Goal: Task Accomplishment & Management: Manage account settings

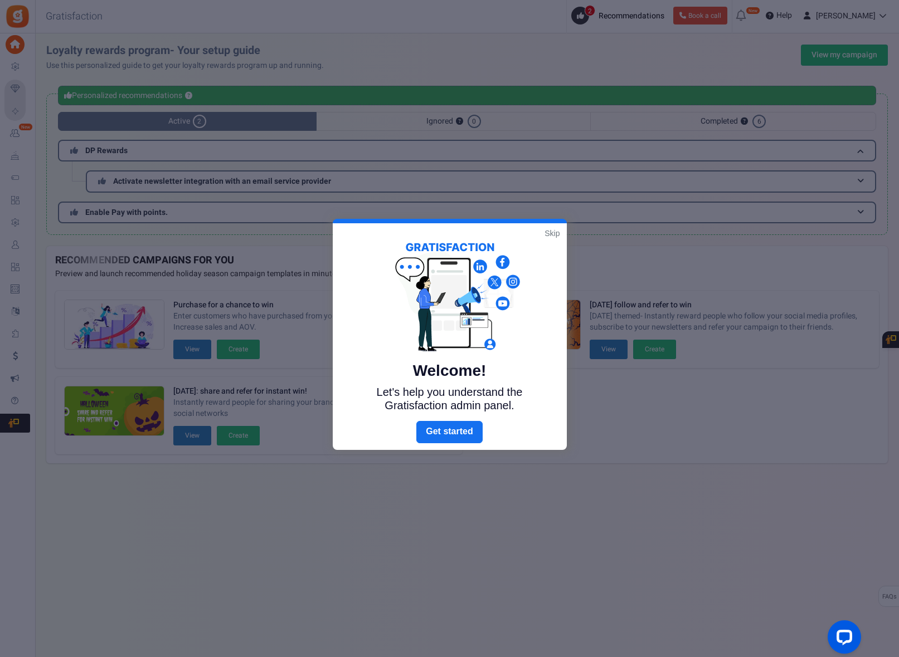
click at [550, 236] on link "Skip" at bounding box center [551, 233] width 15 height 11
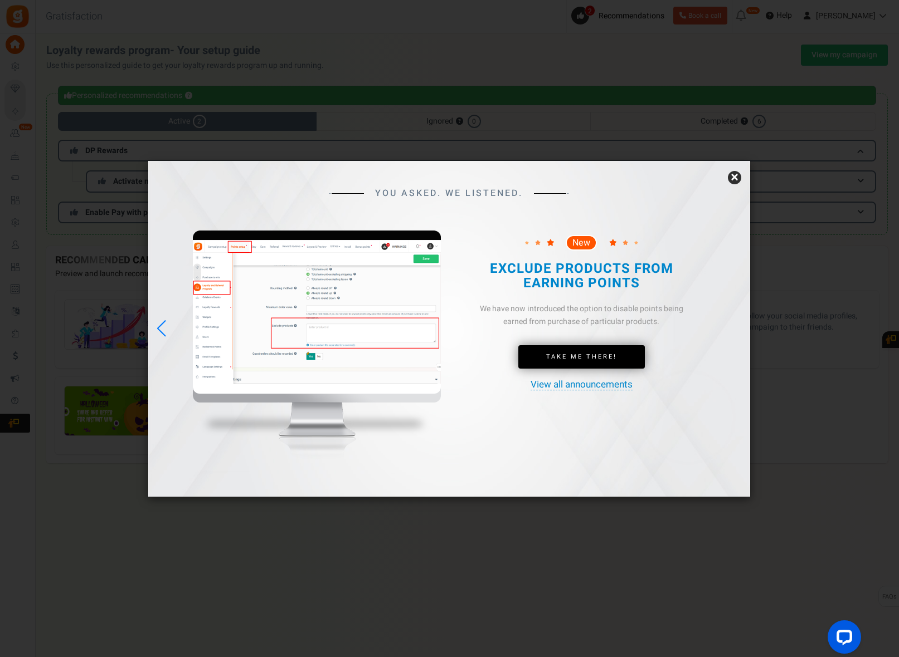
click at [735, 178] on link "×" at bounding box center [734, 177] width 13 height 13
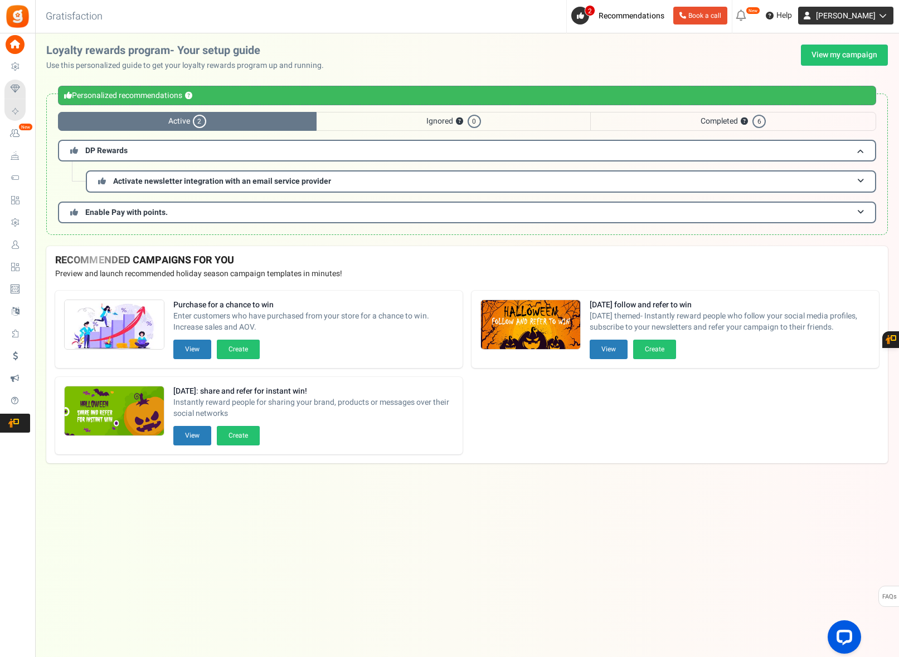
click at [851, 23] on link "[PERSON_NAME]" at bounding box center [845, 16] width 95 height 18
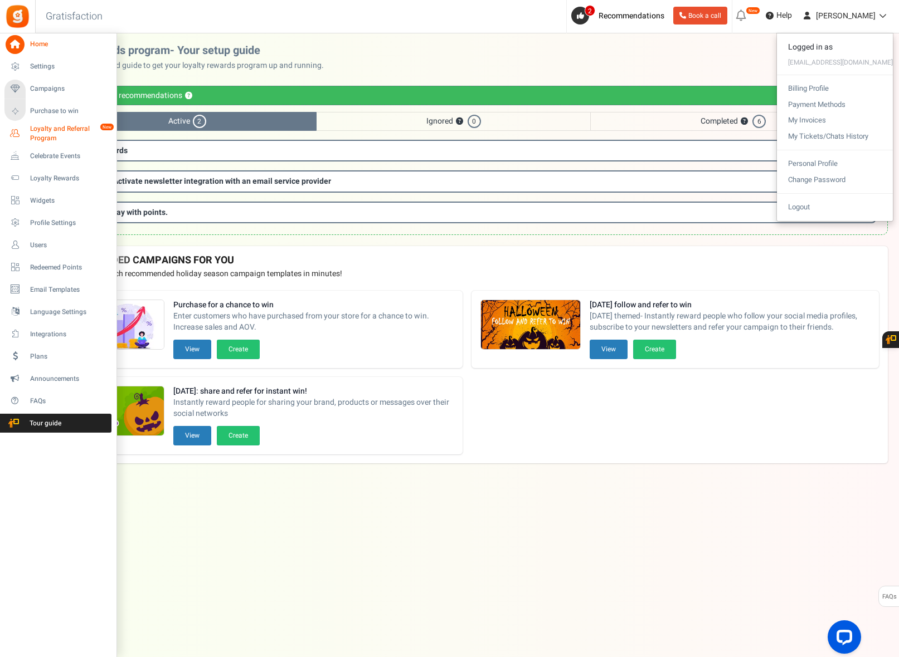
click at [45, 140] on span "Loyalty and Referral Program" at bounding box center [70, 133] width 81 height 19
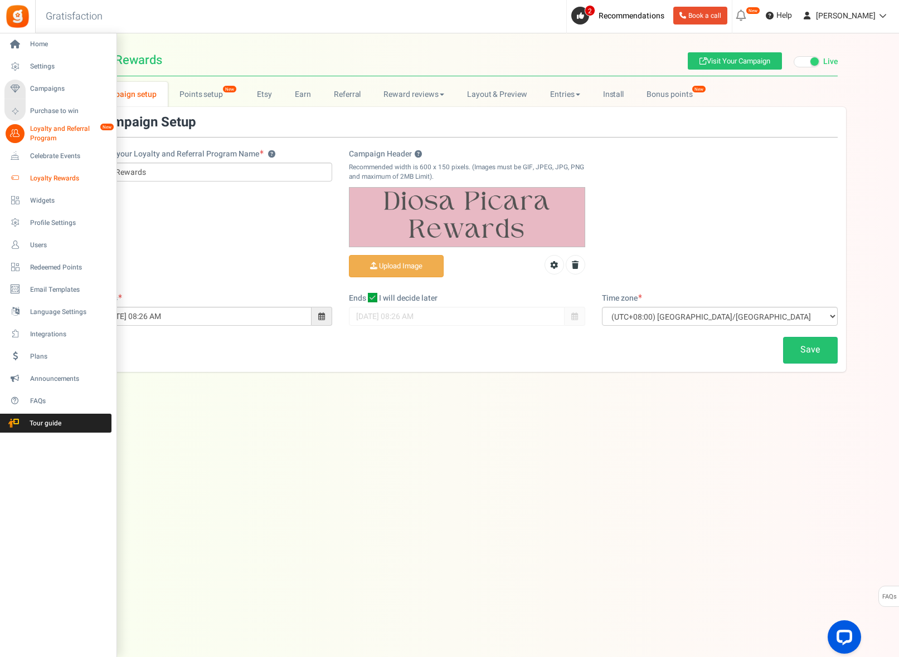
click at [66, 178] on span "Loyalty Rewards" at bounding box center [69, 178] width 78 height 9
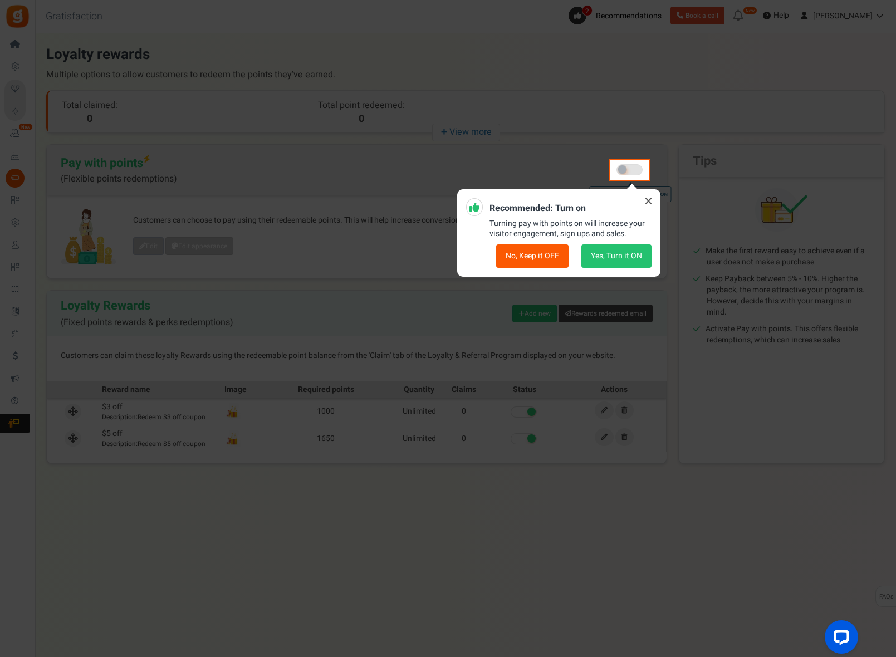
click at [646, 203] on icon at bounding box center [649, 201] width 18 height 18
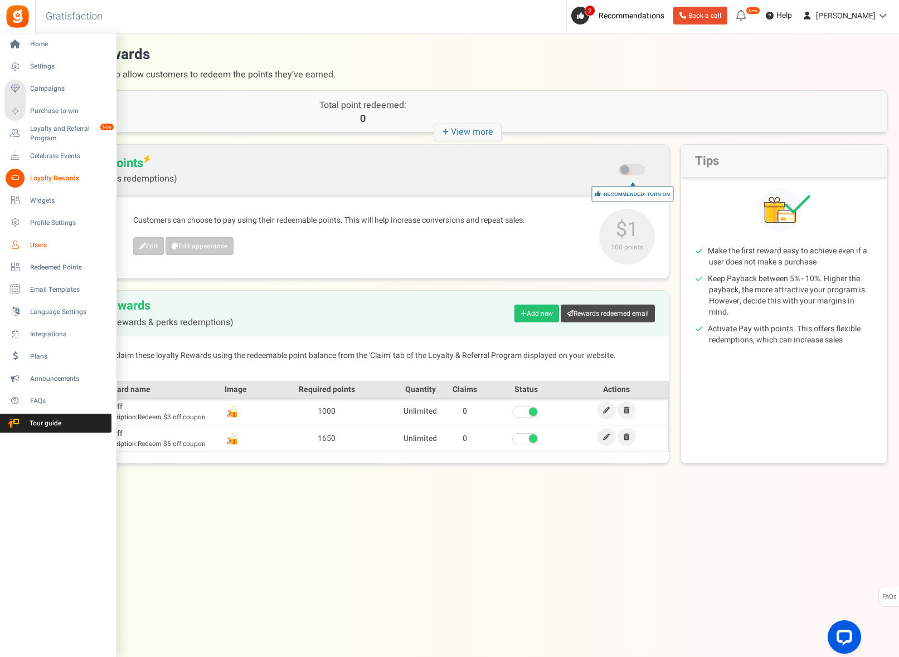
click at [43, 241] on span "Users" at bounding box center [69, 245] width 78 height 9
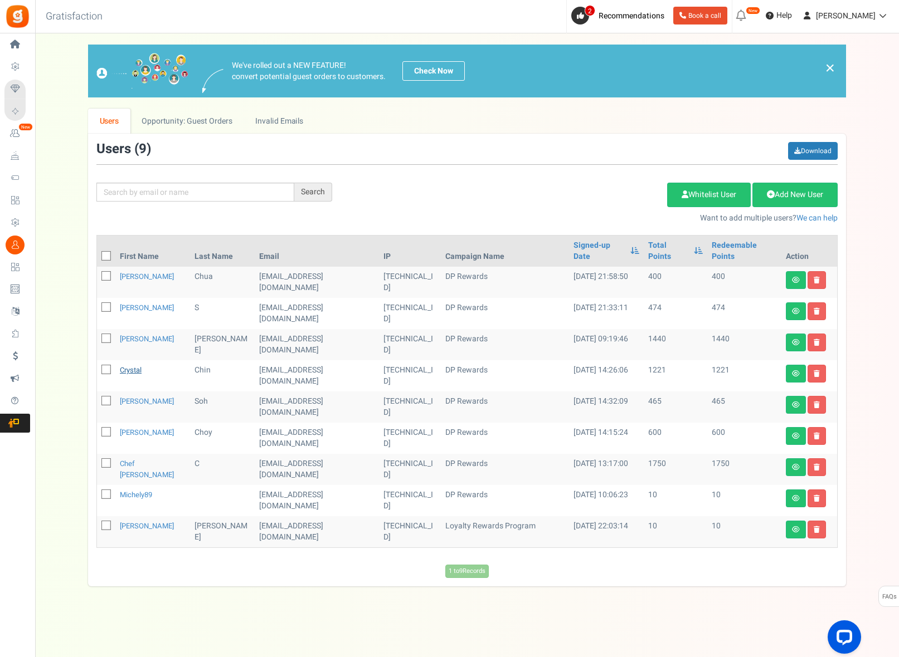
click at [137, 365] on link "Crystal" at bounding box center [131, 370] width 22 height 11
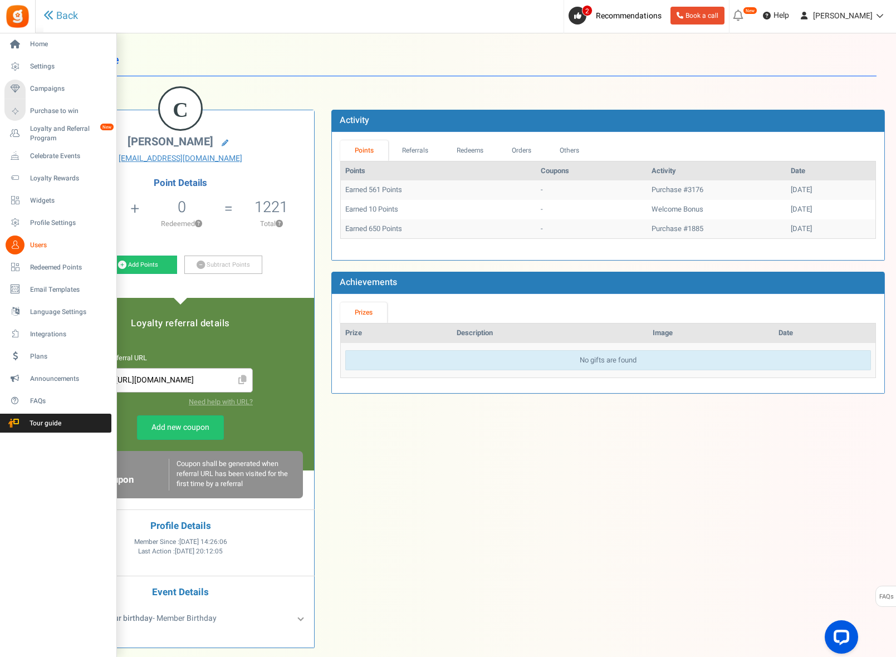
click at [46, 248] on span "Users" at bounding box center [69, 245] width 78 height 9
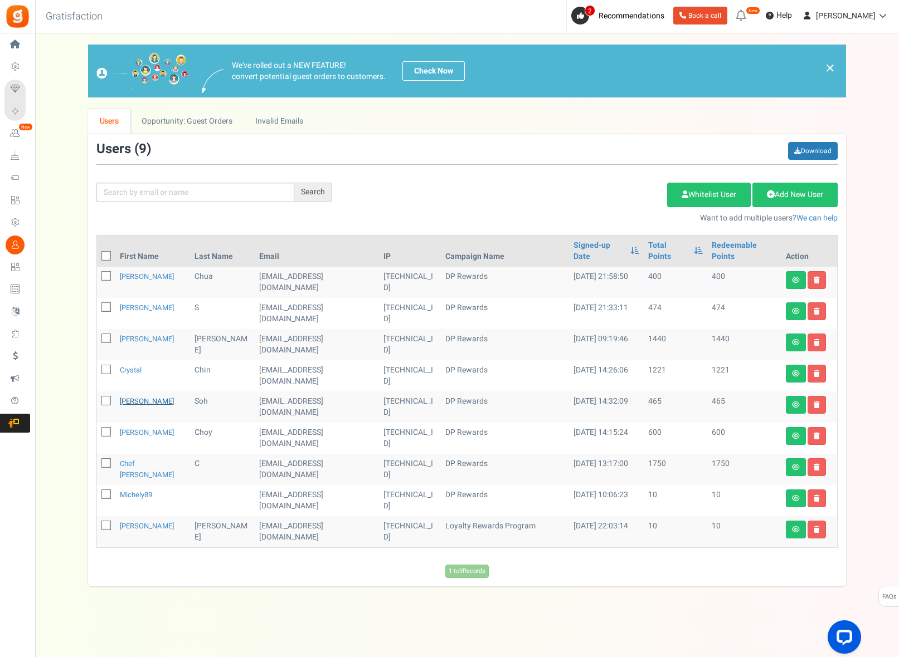
click at [136, 396] on link "[PERSON_NAME]" at bounding box center [147, 401] width 54 height 11
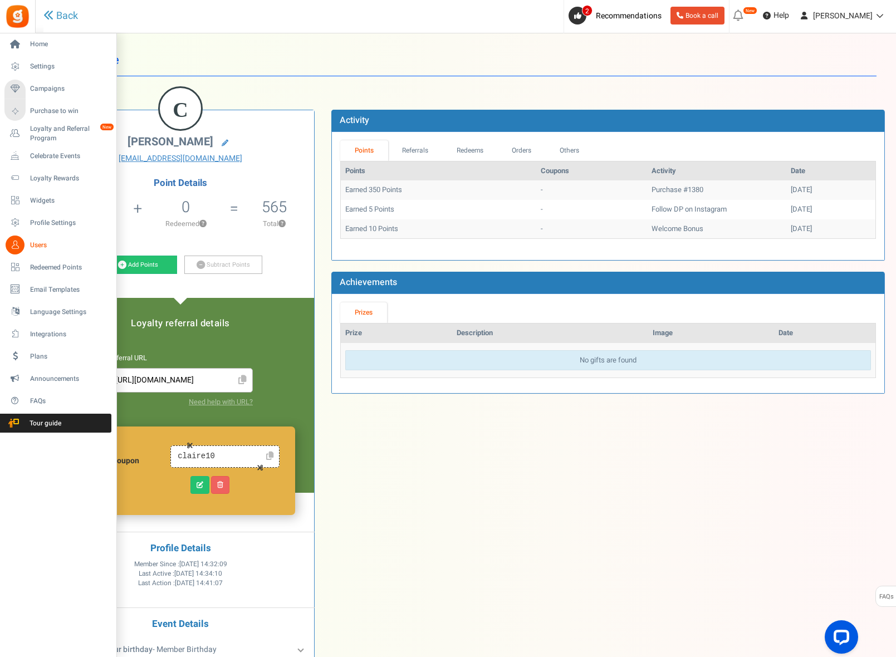
click at [40, 242] on span "Users" at bounding box center [69, 245] width 78 height 9
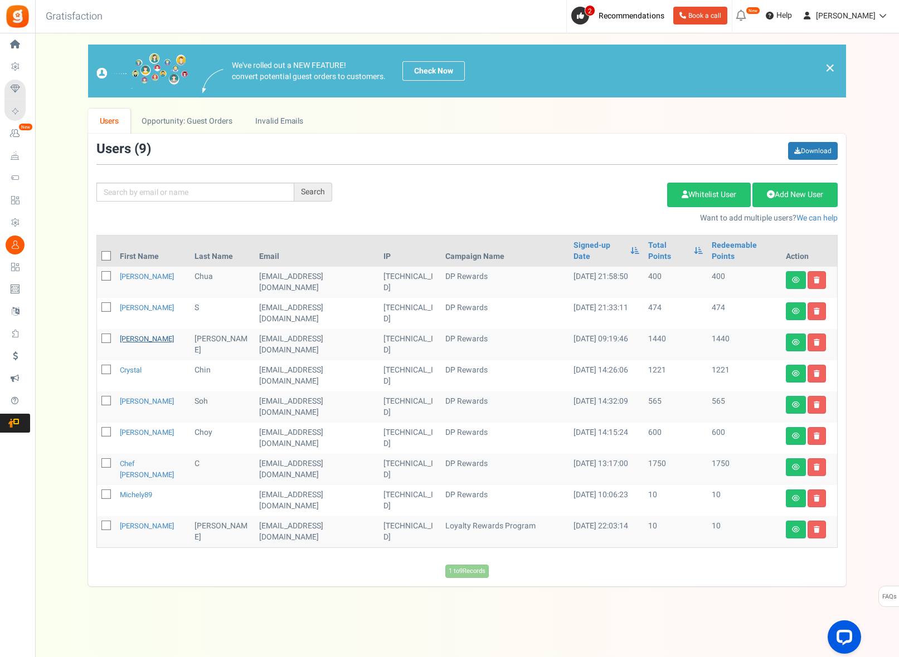
click at [129, 334] on link "[PERSON_NAME]" at bounding box center [147, 339] width 54 height 11
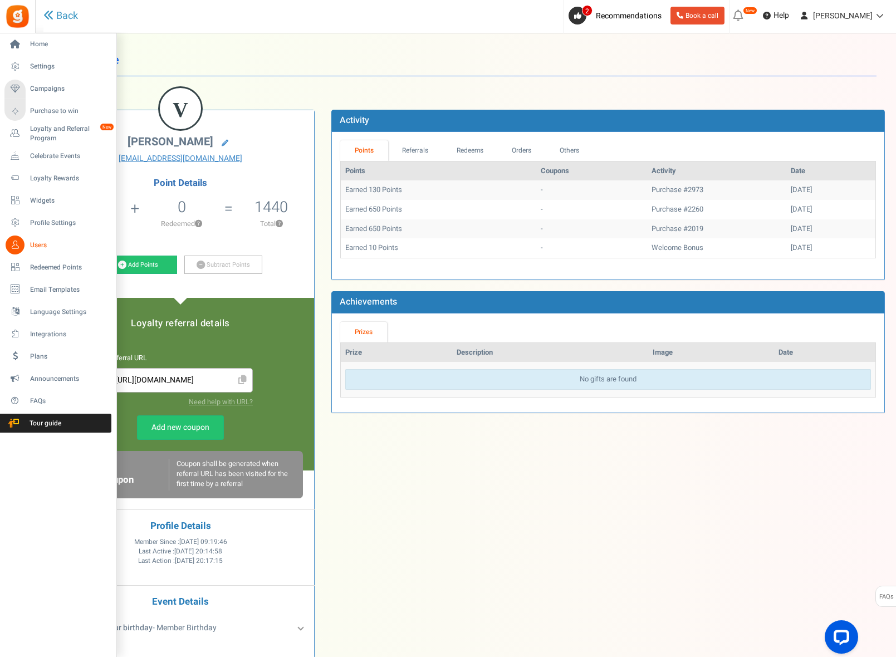
click at [27, 244] on link "Users" at bounding box center [57, 245] width 107 height 19
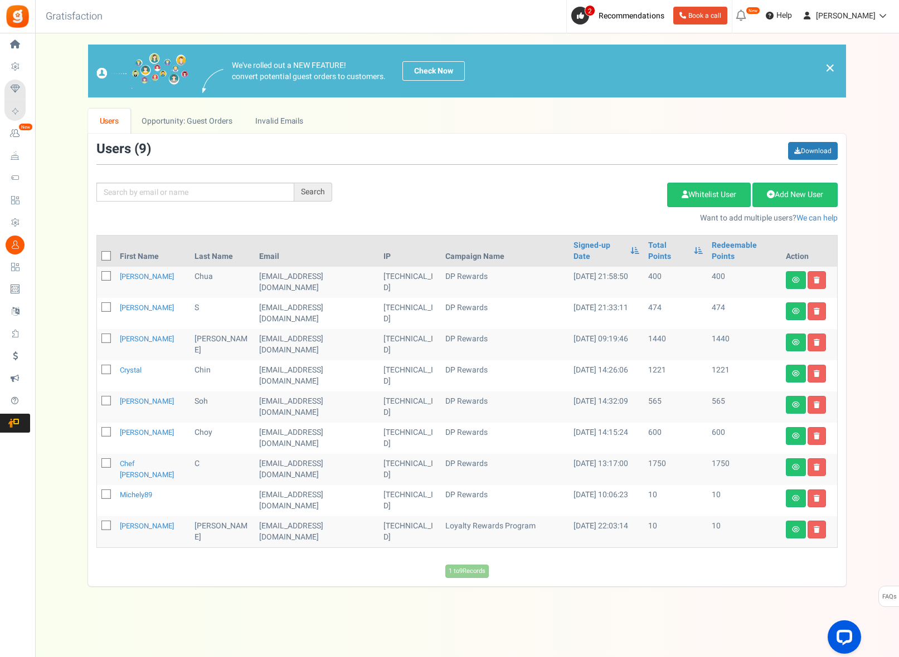
click at [120, 298] on td "[PERSON_NAME]" at bounding box center [152, 313] width 75 height 31
click at [126, 302] on link "[PERSON_NAME]" at bounding box center [147, 307] width 54 height 11
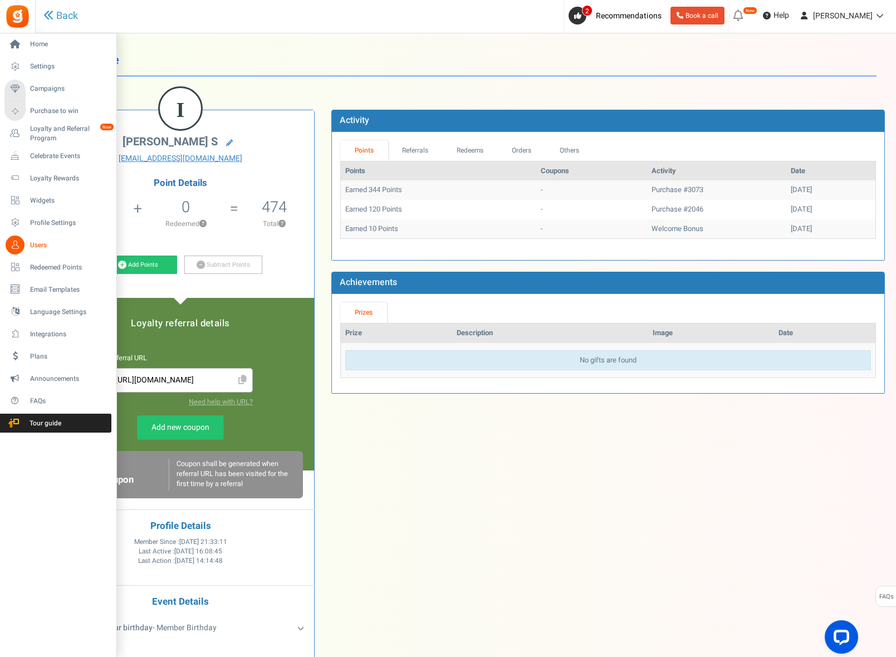
click at [20, 242] on icon at bounding box center [15, 245] width 19 height 19
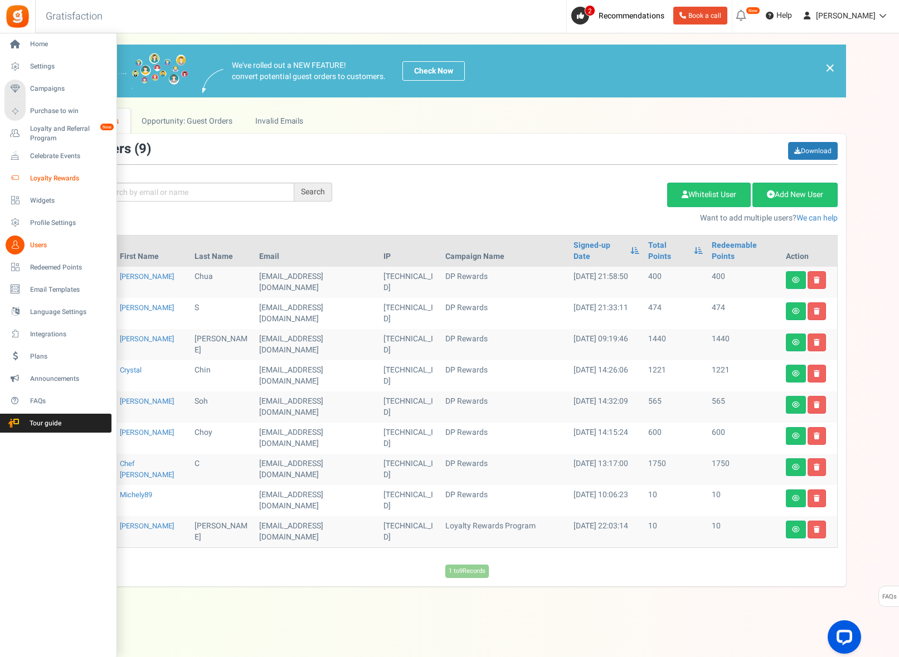
click at [60, 175] on span "Loyalty Rewards" at bounding box center [69, 178] width 78 height 9
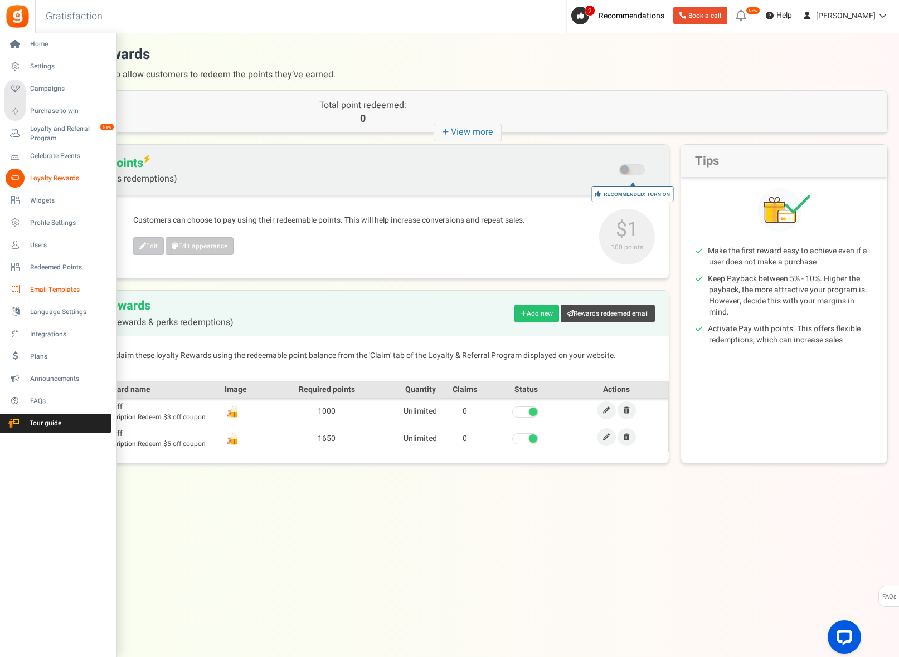
click at [50, 294] on span "Email Templates" at bounding box center [69, 289] width 78 height 9
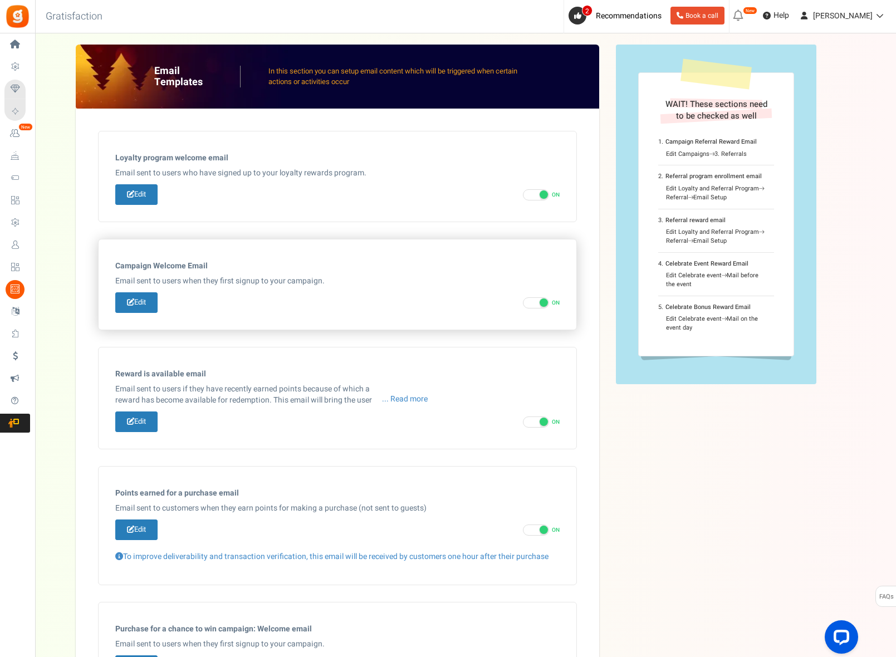
click at [161, 242] on div "Campaign Welcome Email Some products are excluded from earning points. You may …" at bounding box center [338, 285] width 478 height 90
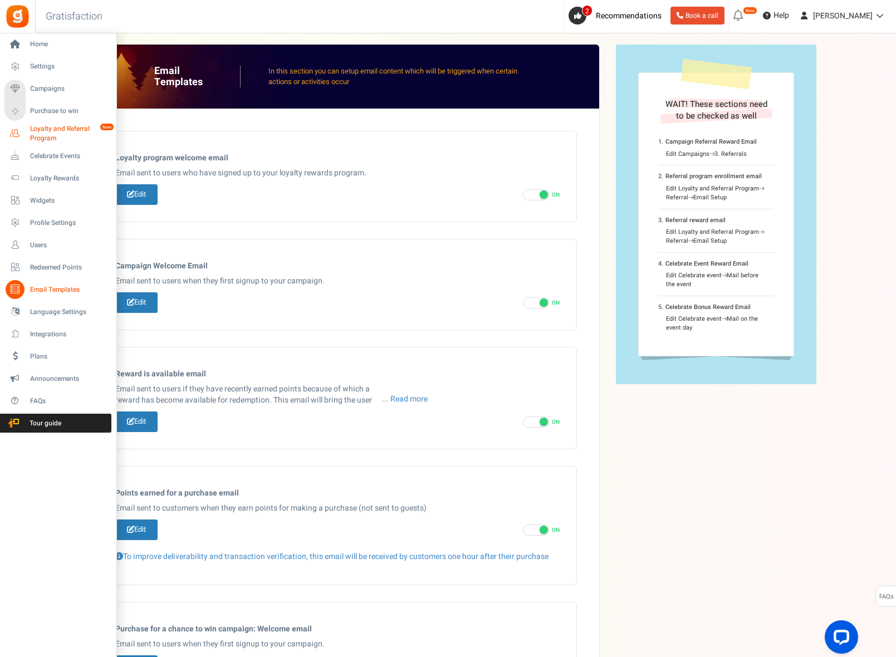
click at [40, 128] on span "Loyalty and Referral Program" at bounding box center [70, 133] width 81 height 19
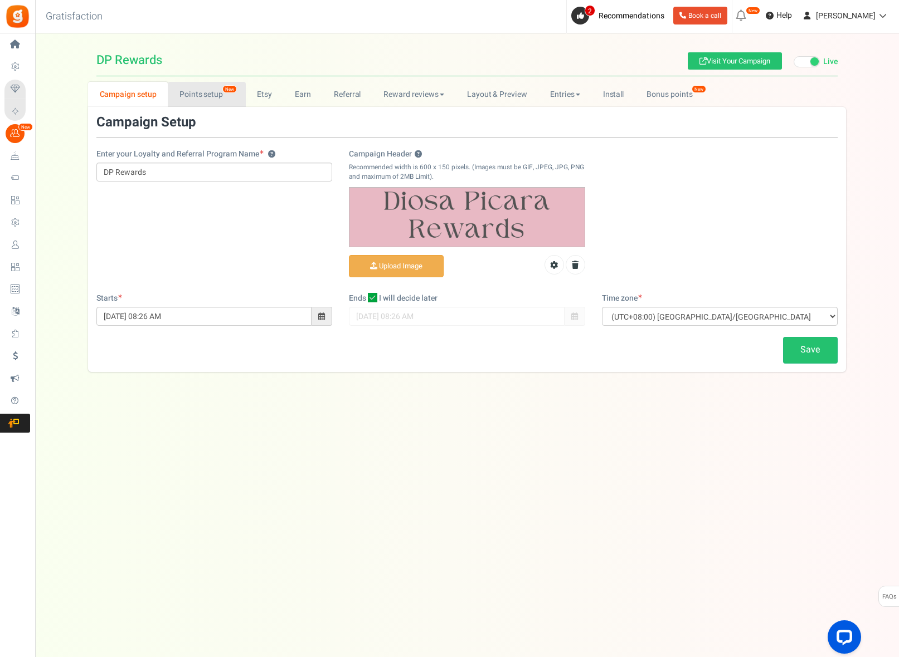
click at [226, 88] on span "New" at bounding box center [229, 89] width 14 height 8
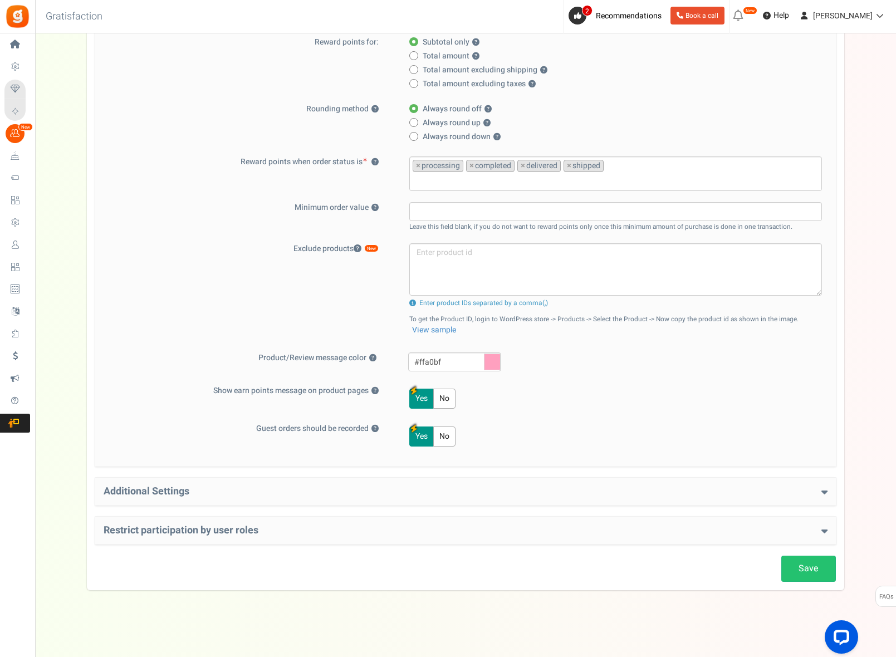
scroll to position [254, 0]
click at [232, 487] on h4 "Additional Settings" at bounding box center [466, 492] width 724 height 11
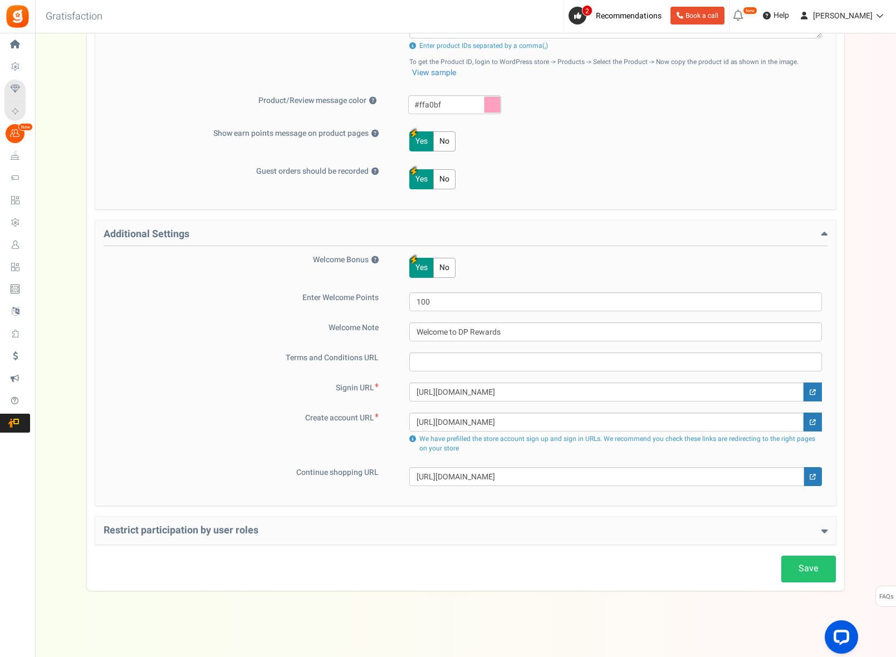
scroll to position [511, 0]
click at [258, 526] on h4 "Restrict participation by user roles" at bounding box center [466, 531] width 724 height 11
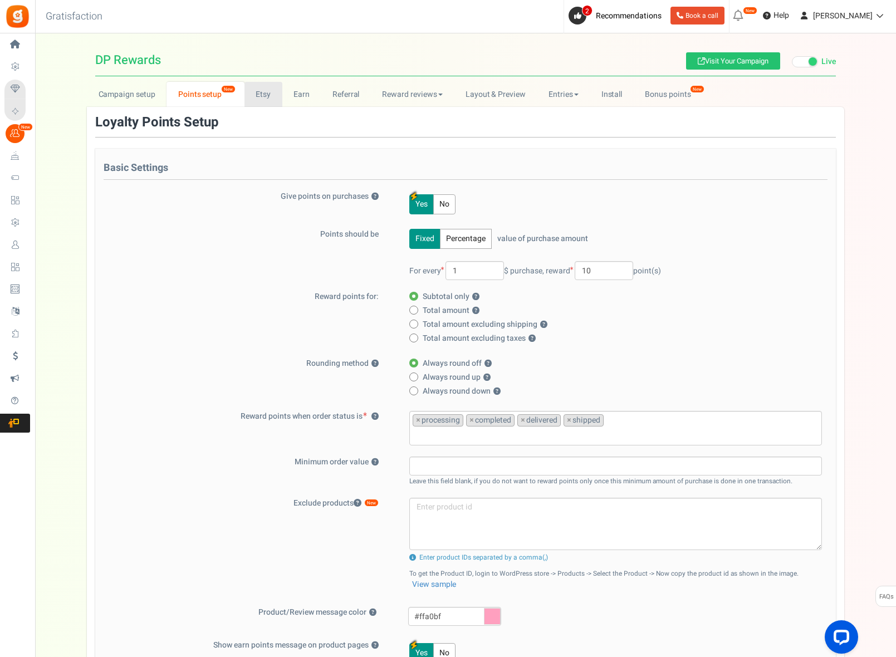
scroll to position [0, 0]
click at [291, 93] on link "Earn" at bounding box center [301, 94] width 39 height 25
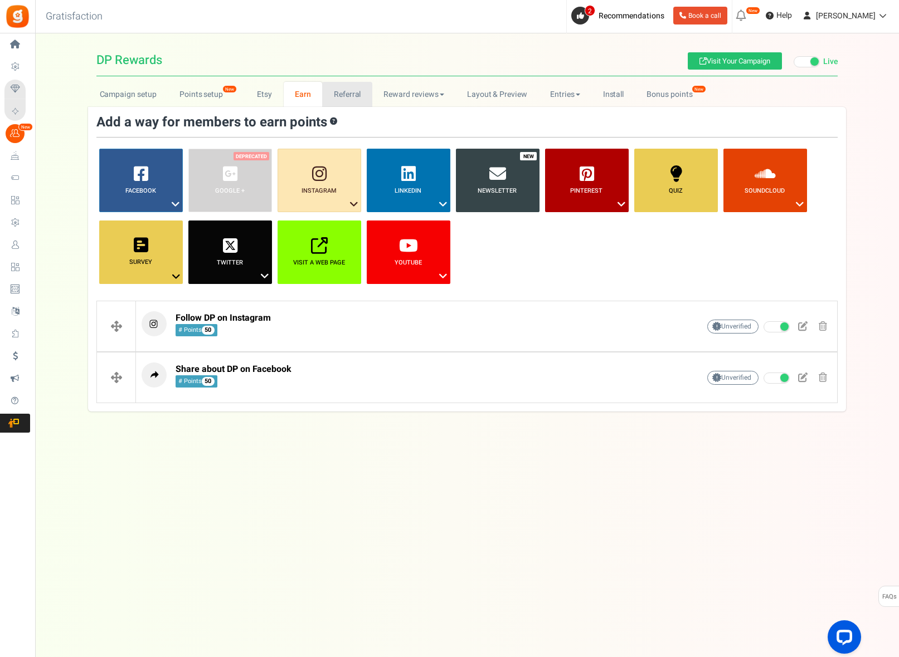
click at [333, 99] on link "Referral" at bounding box center [347, 94] width 50 height 25
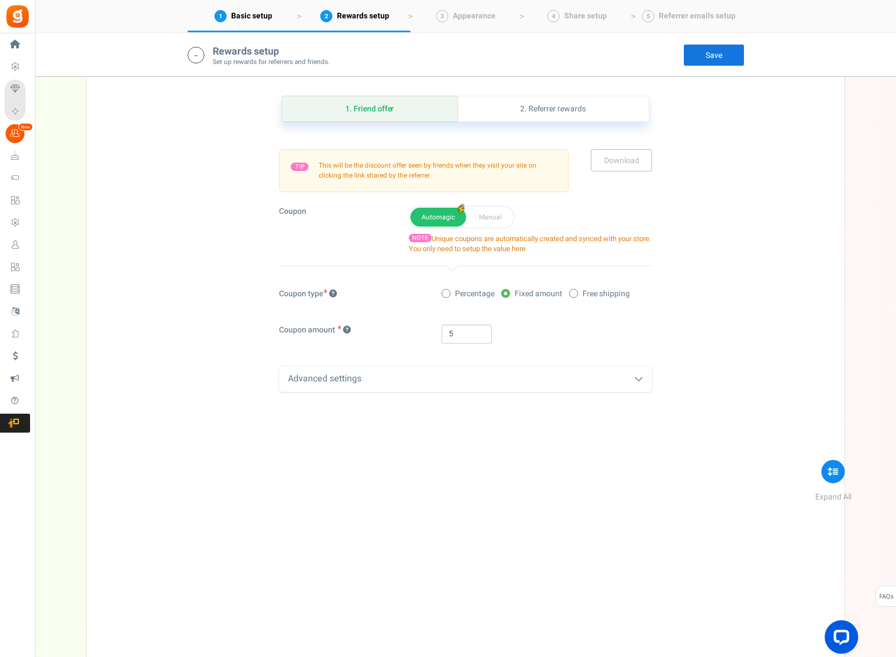
scroll to position [302, 0]
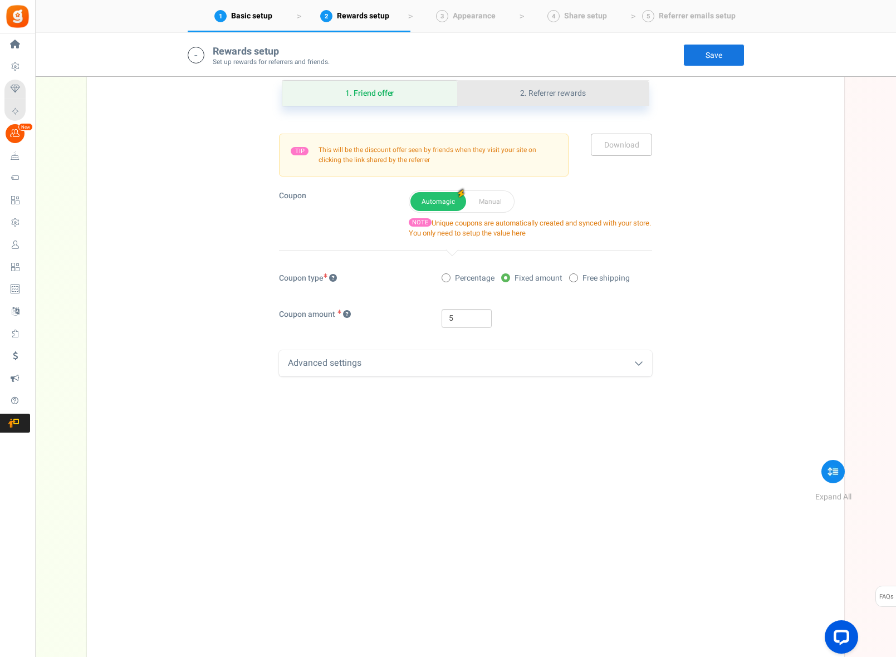
click at [567, 103] on link "2. Referrer rewards" at bounding box center [553, 93] width 192 height 25
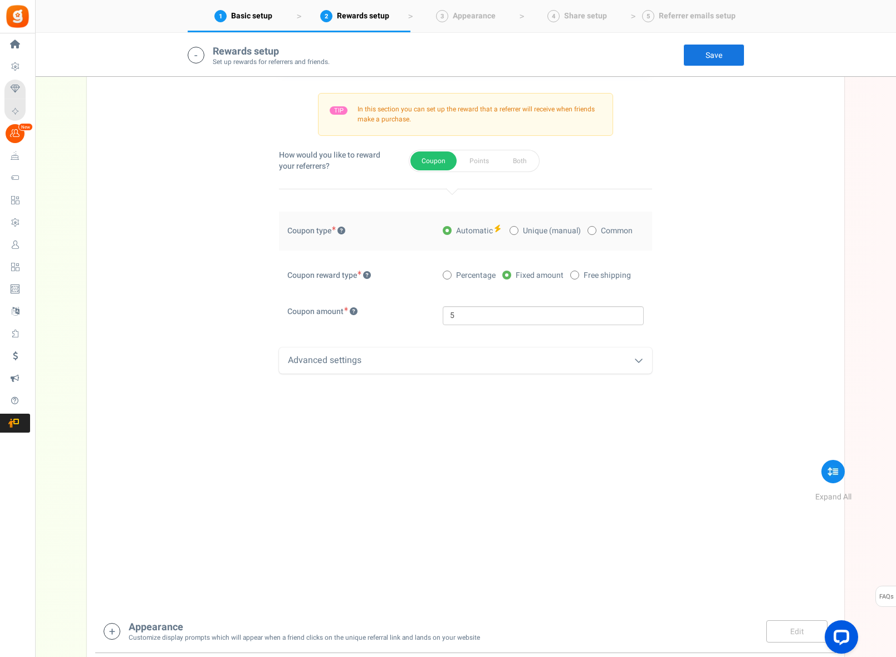
scroll to position [347, 0]
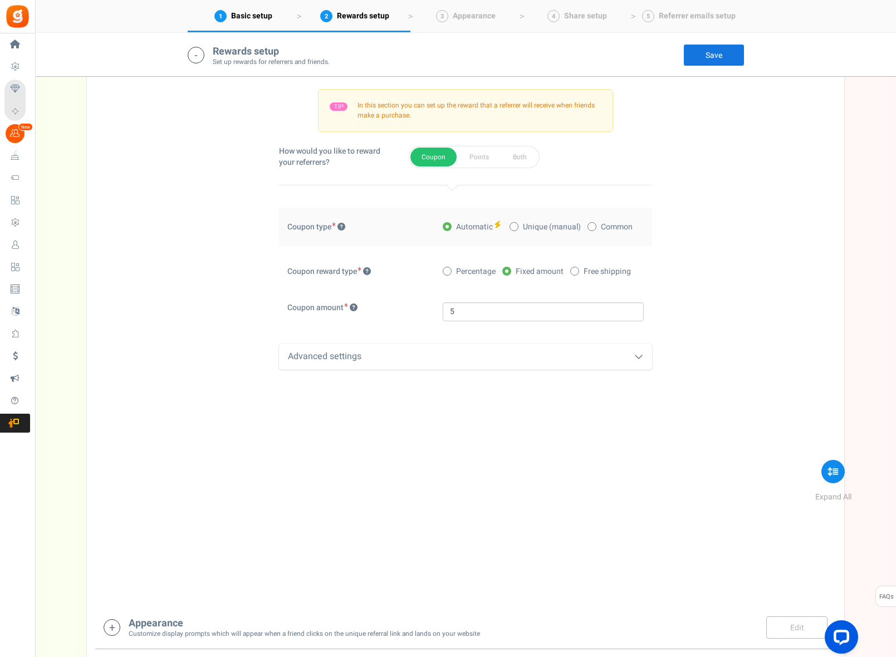
click at [640, 358] on icon at bounding box center [639, 356] width 9 height 9
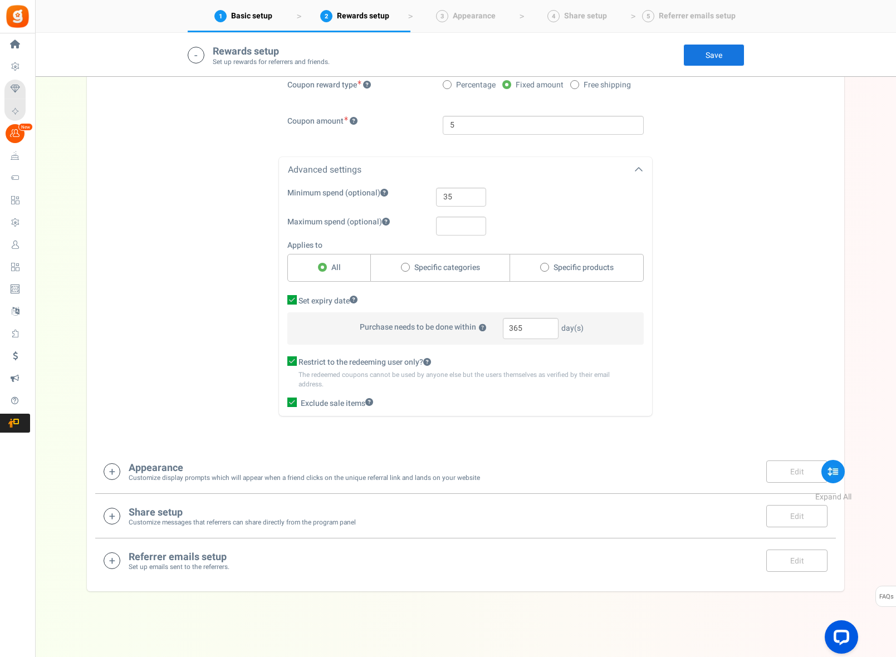
scroll to position [533, 0]
click at [589, 489] on div "Appearance Customize display prompts which will appear when a friend clicks on …" at bounding box center [465, 472] width 741 height 45
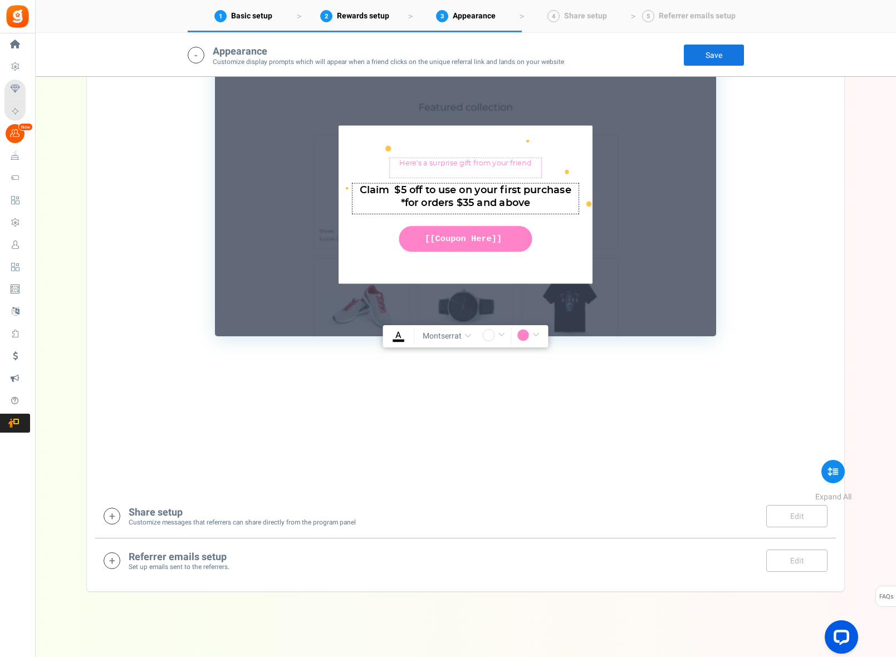
scroll to position [1130, 0]
click at [585, 519] on div "Share setup Customize messages that referrers can share directly from the progr…" at bounding box center [466, 517] width 724 height 23
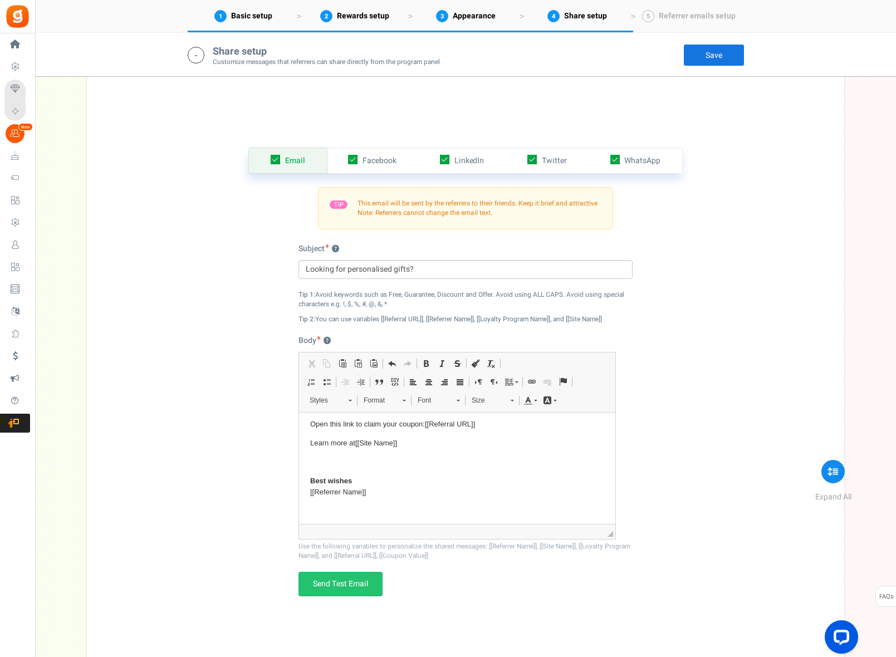
scroll to position [1547, 0]
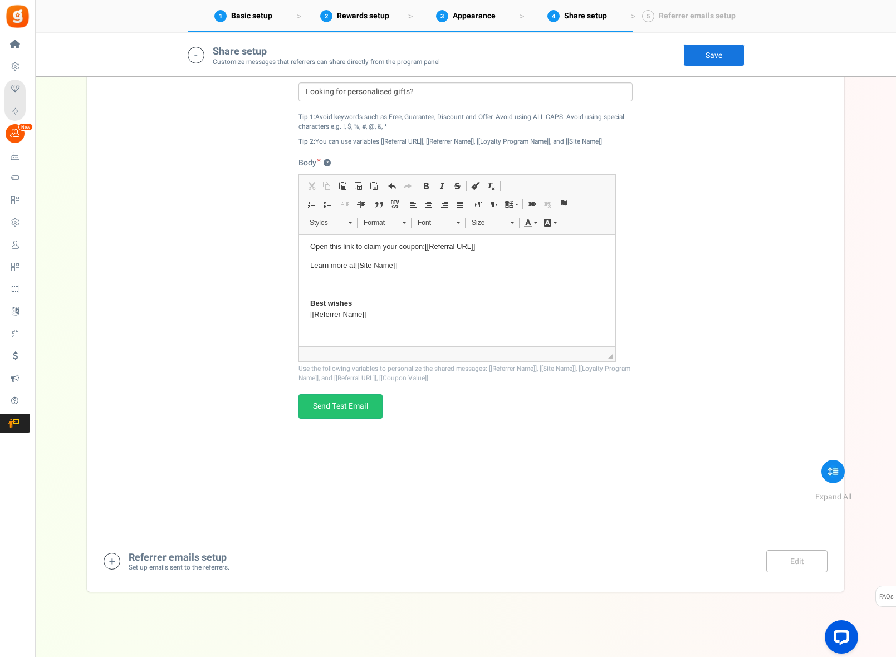
click at [494, 559] on div "Referrer emails setup Set up emails sent to the referrers. Edit Save Save" at bounding box center [466, 561] width 724 height 23
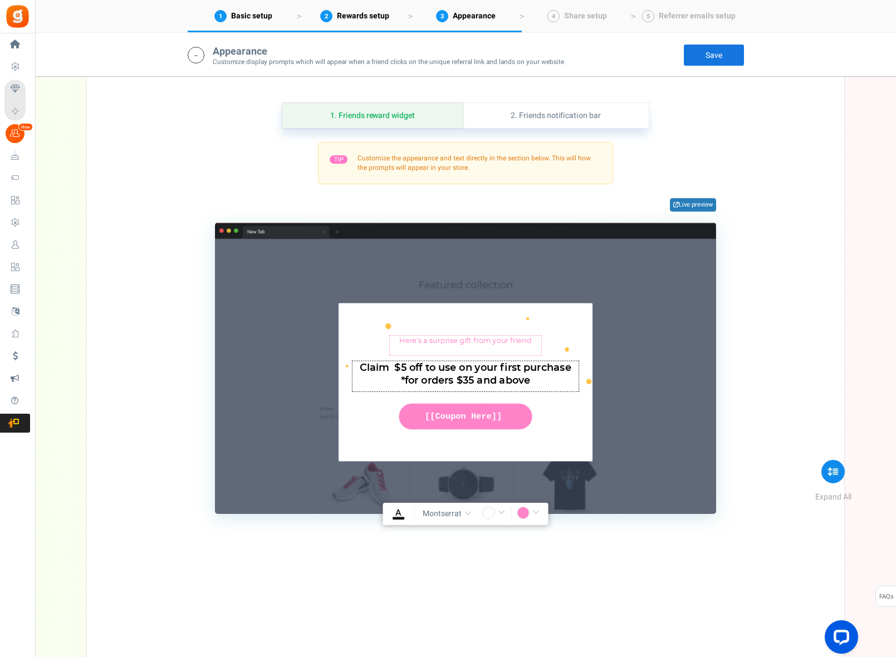
scroll to position [952, 0]
click at [529, 383] on textarea "Get an offer to use on your first purchase" at bounding box center [465, 376] width 227 height 31
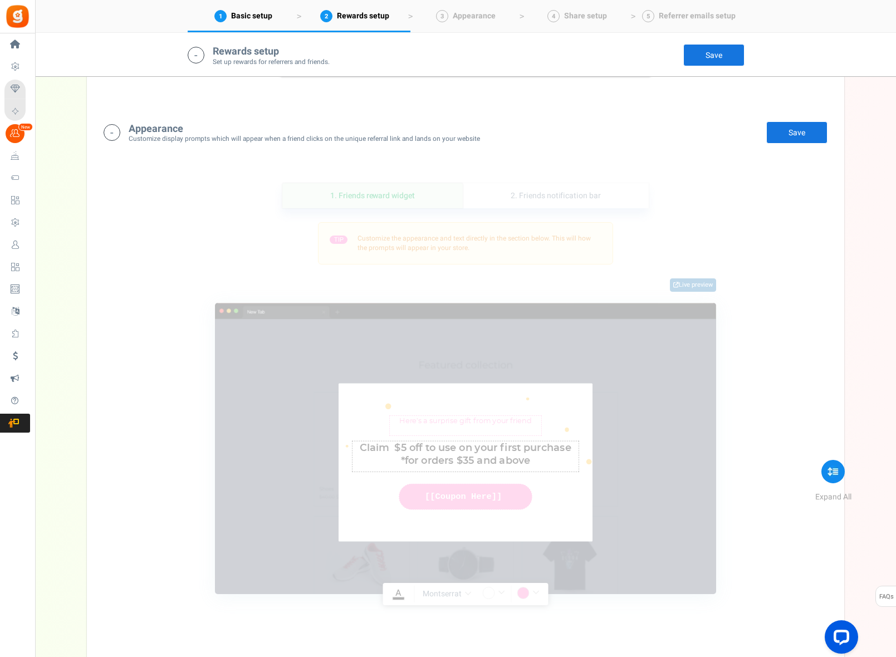
scroll to position [870, 0]
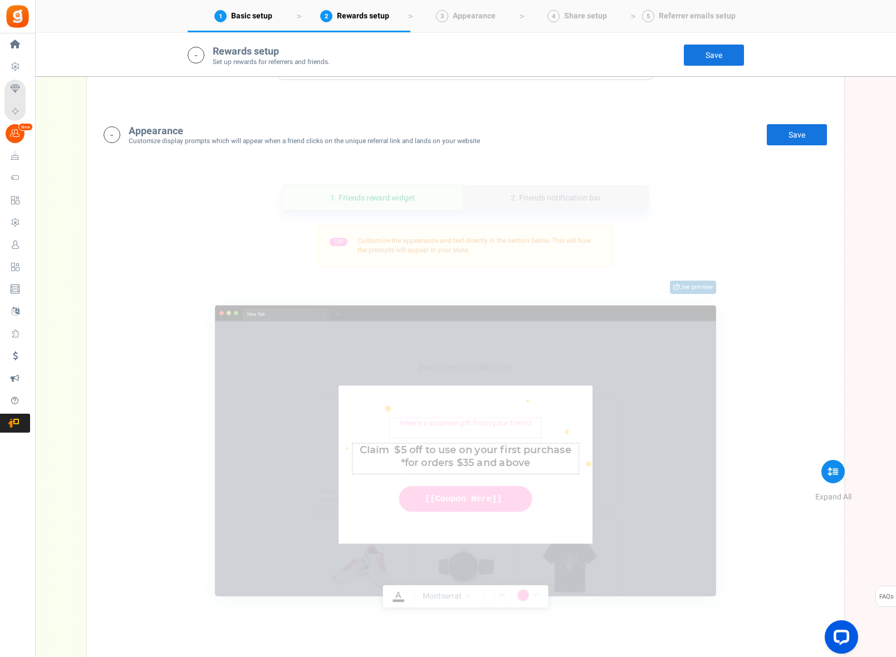
click at [581, 205] on link "2. Friends notification bar" at bounding box center [556, 198] width 186 height 25
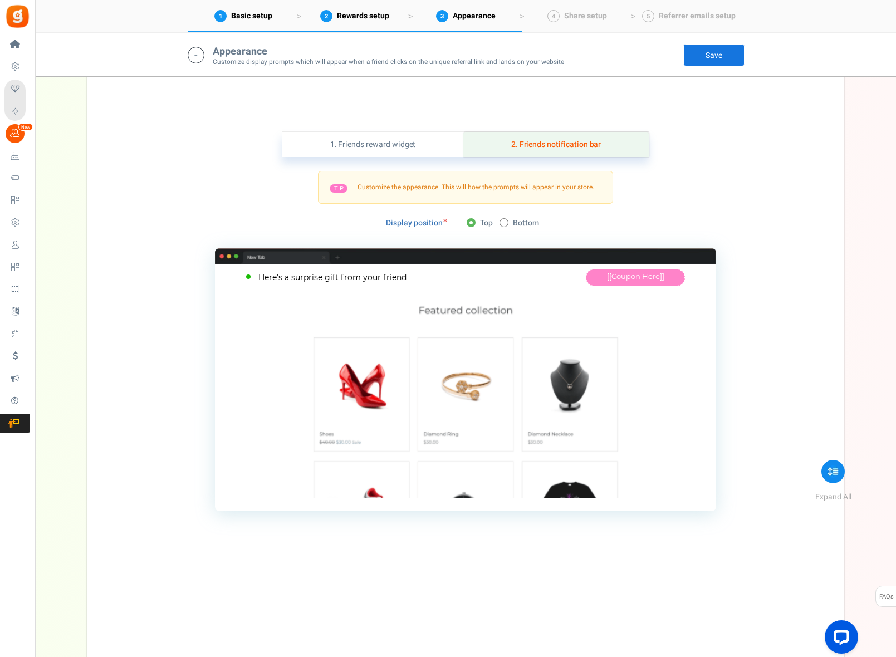
scroll to position [948, 0]
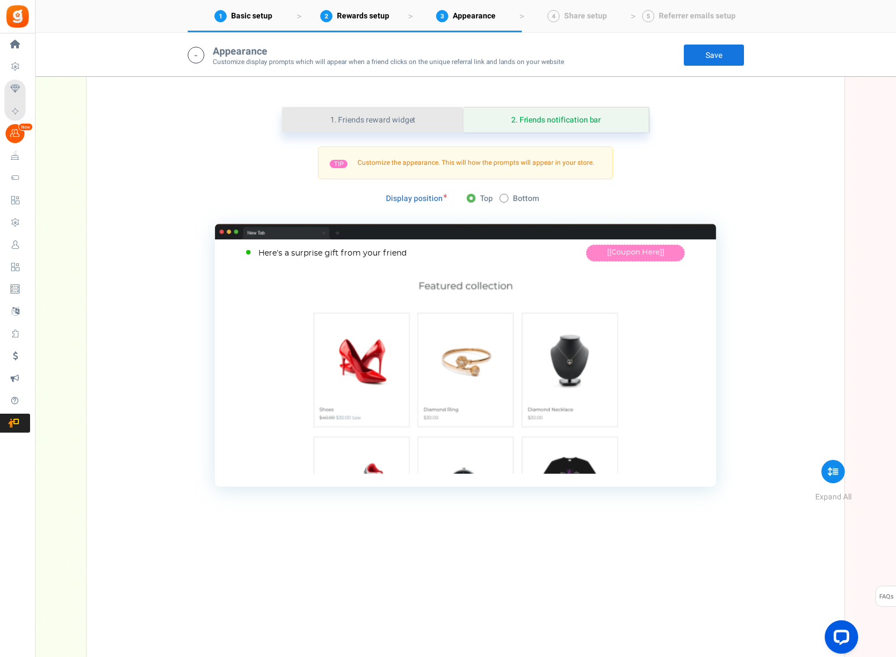
click at [415, 119] on link "1. Friends reward widget" at bounding box center [372, 120] width 181 height 25
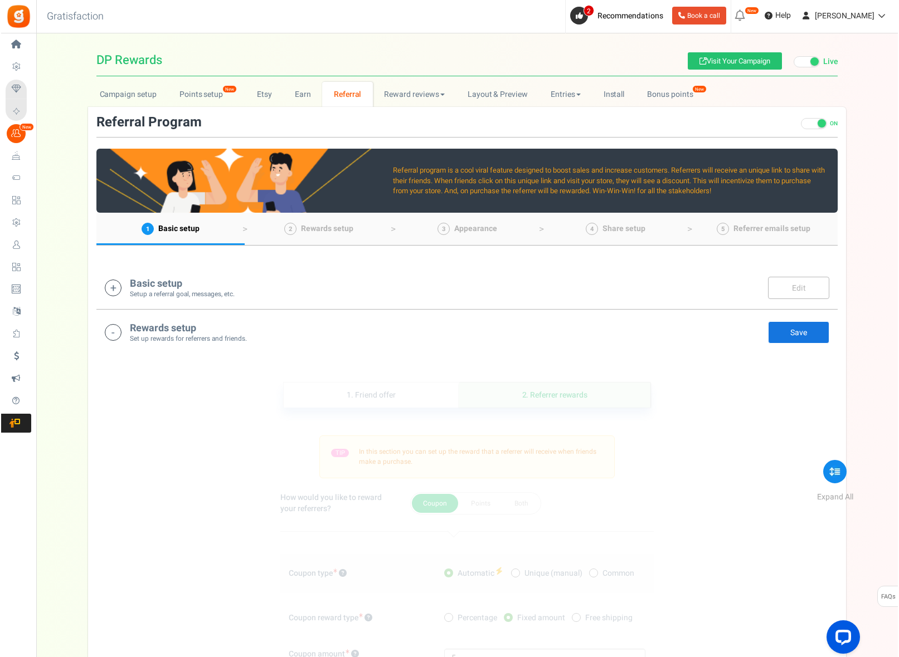
scroll to position [0, 0]
click at [423, 95] on link "Reward reviews" at bounding box center [413, 94] width 83 height 25
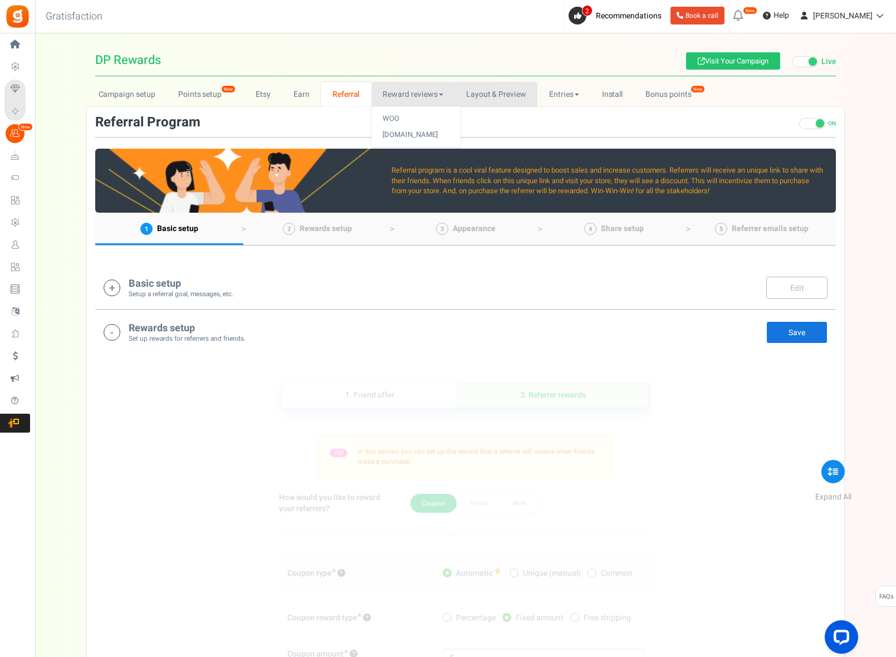
click at [474, 94] on link "Layout & Preview" at bounding box center [496, 94] width 83 height 25
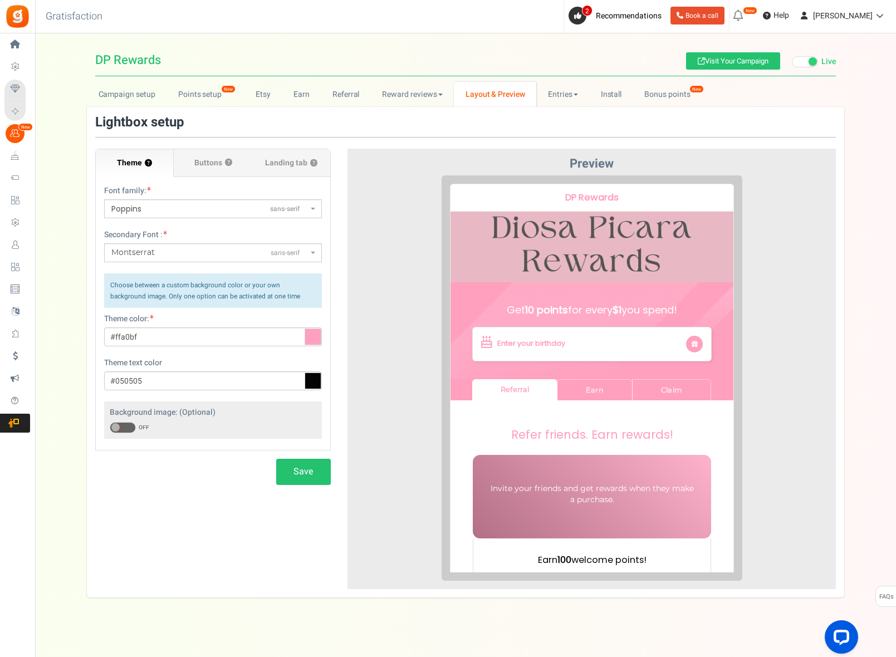
click at [472, 99] on link "Layout & Preview" at bounding box center [495, 94] width 82 height 25
click at [218, 167] on span "Buttons" at bounding box center [208, 163] width 28 height 11
click at [0, 0] on input "Buttons ?" at bounding box center [0, 0] width 0 height 0
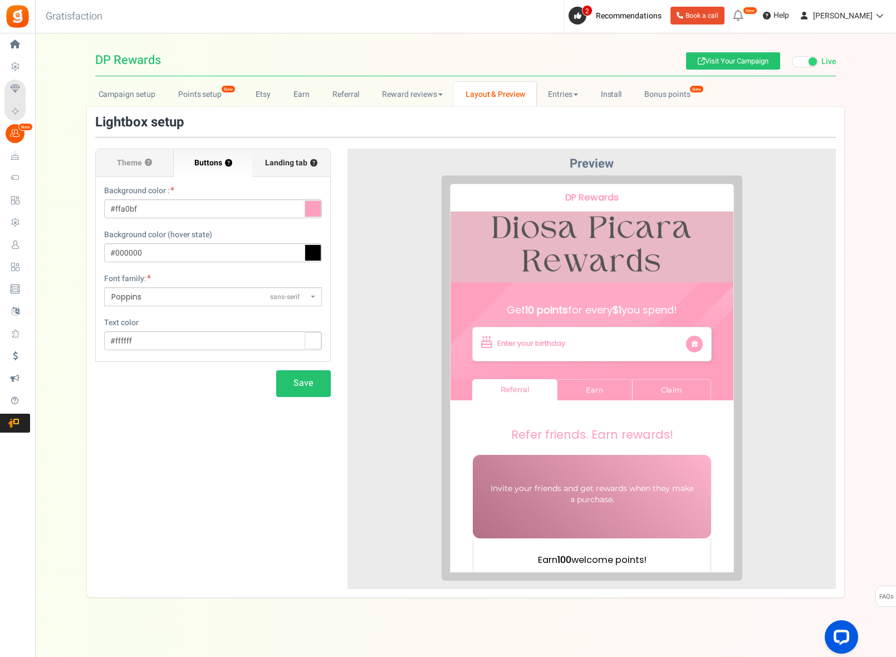
click at [275, 162] on span "Landing tab ?" at bounding box center [291, 163] width 52 height 11
click at [0, 0] on input "Landing tab ?" at bounding box center [0, 0] width 0 height 0
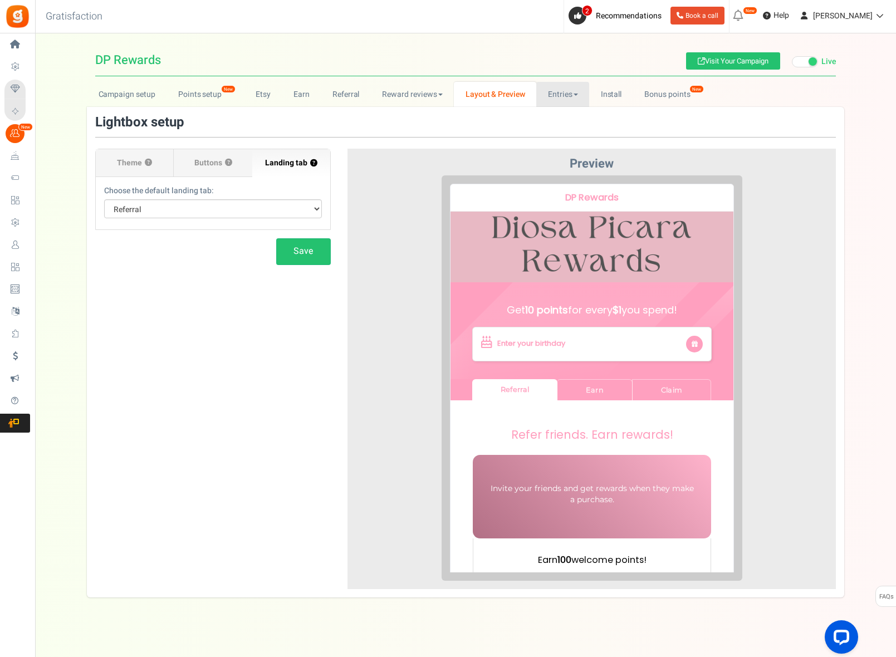
click at [568, 92] on link "Entries" at bounding box center [562, 94] width 53 height 25
click at [561, 121] on link "Entries" at bounding box center [580, 119] width 89 height 16
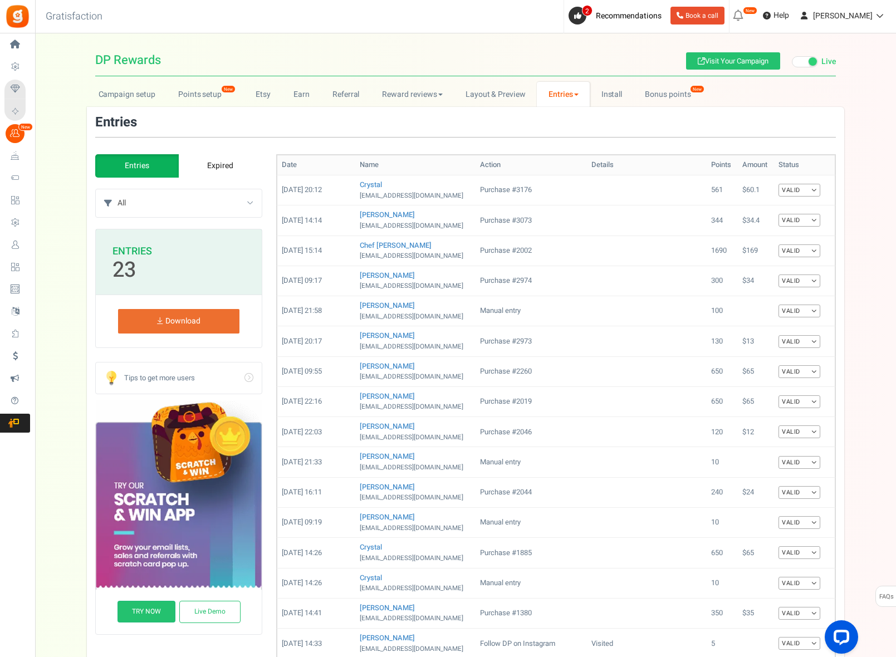
click at [558, 97] on link "Entries" at bounding box center [563, 94] width 53 height 25
click at [562, 130] on link "Referral entries" at bounding box center [581, 135] width 89 height 16
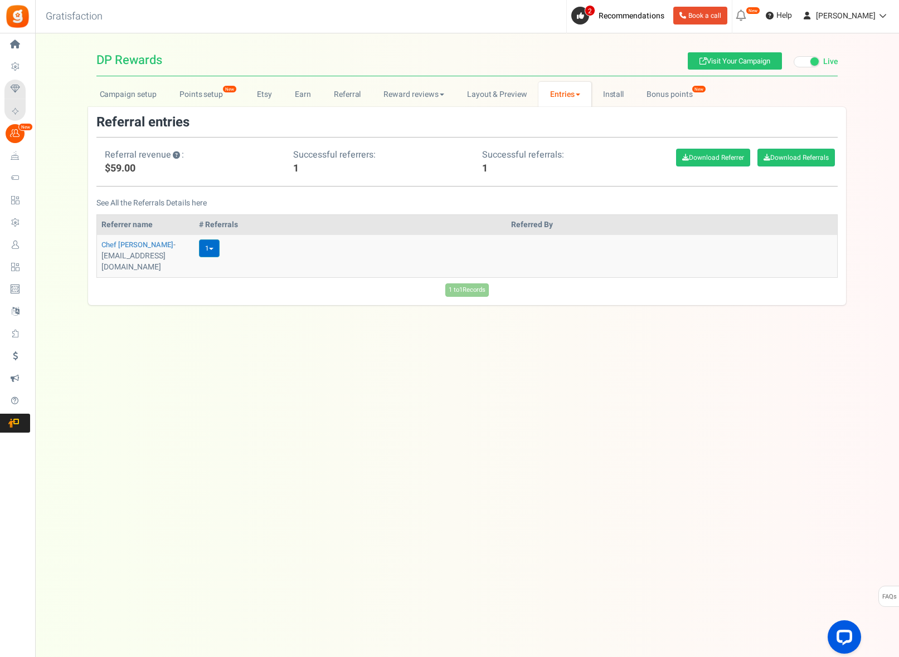
click at [219, 242] on link "1" at bounding box center [209, 249] width 21 height 18
click at [416, 98] on link "Reward reviews" at bounding box center [413, 94] width 83 height 25
click at [330, 96] on link "Referral" at bounding box center [347, 94] width 50 height 25
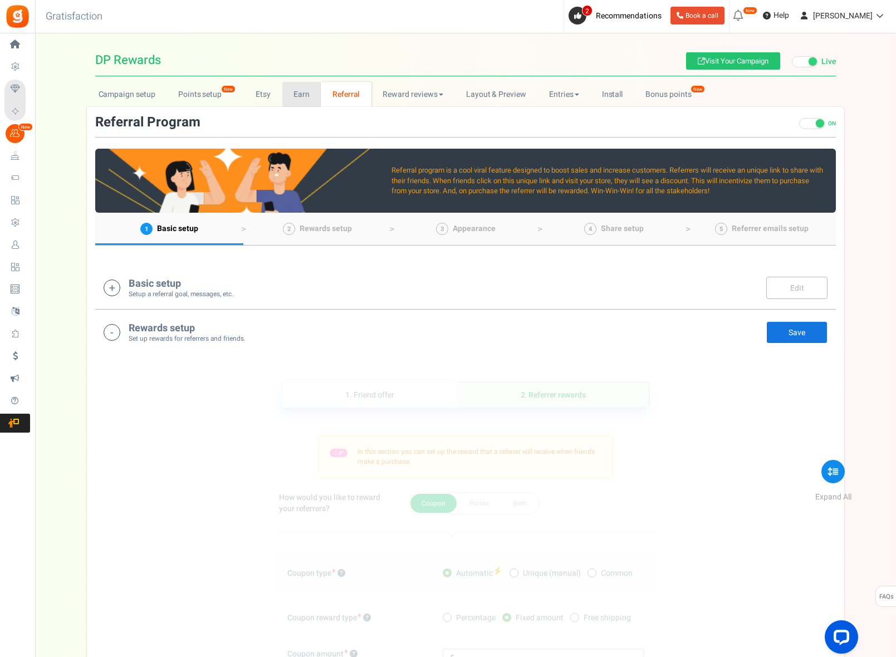
click at [298, 96] on link "Earn" at bounding box center [301, 94] width 39 height 25
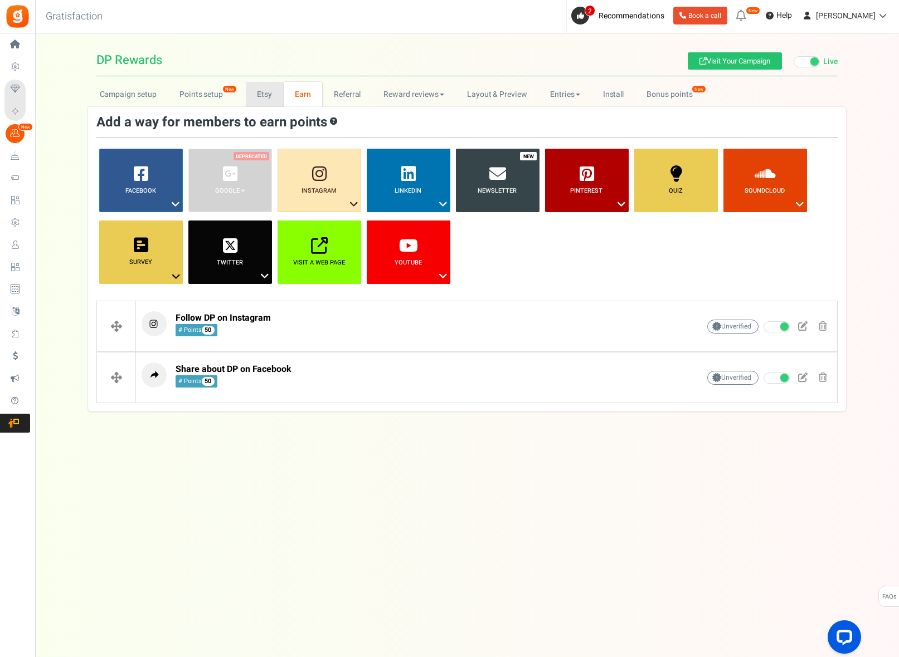
click at [266, 95] on link "Etsy" at bounding box center [265, 94] width 38 height 25
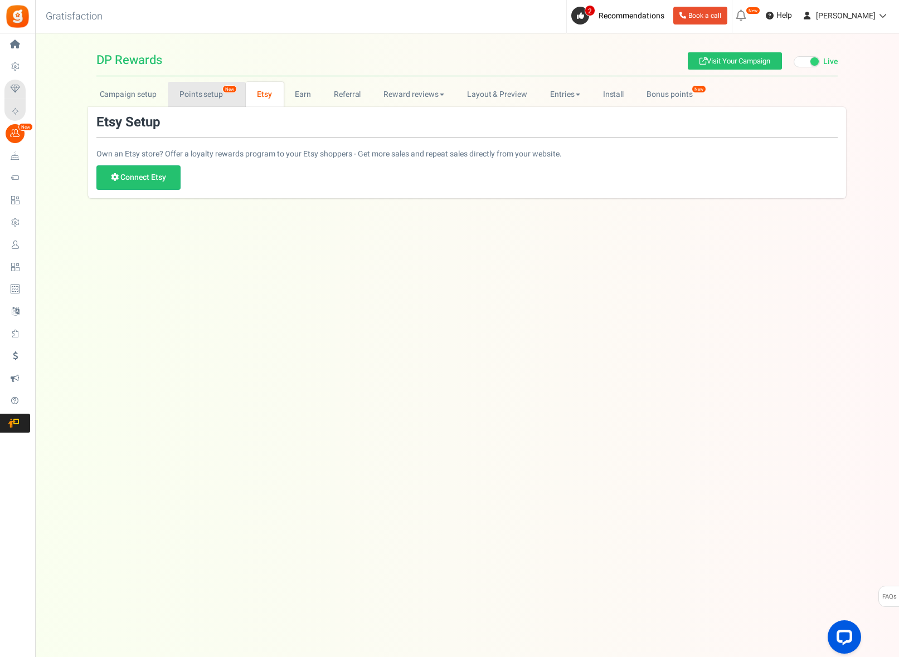
click at [206, 95] on link "Points setup New" at bounding box center [206, 94] width 77 height 25
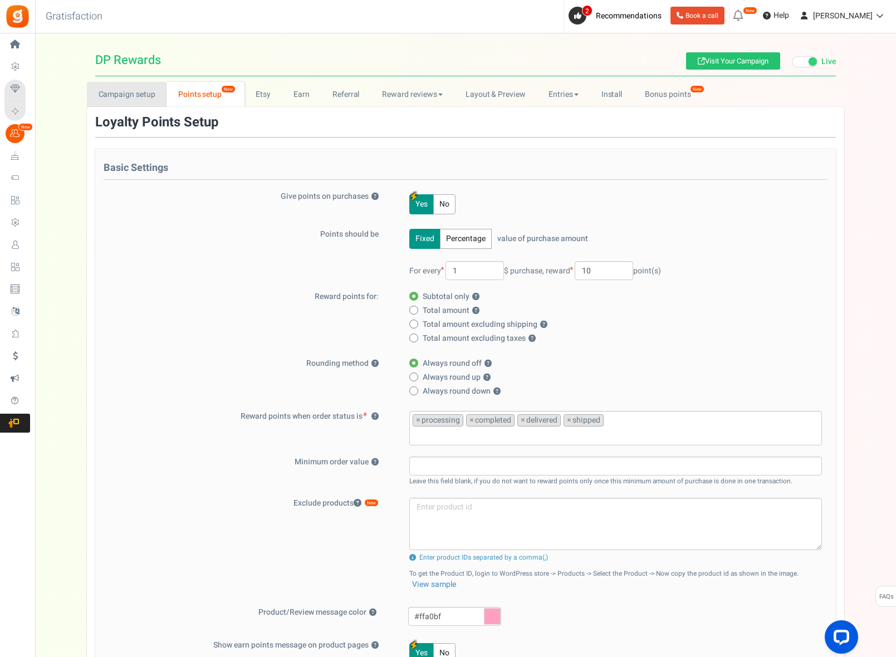
click at [141, 95] on link "Campaign setup" at bounding box center [127, 94] width 80 height 25
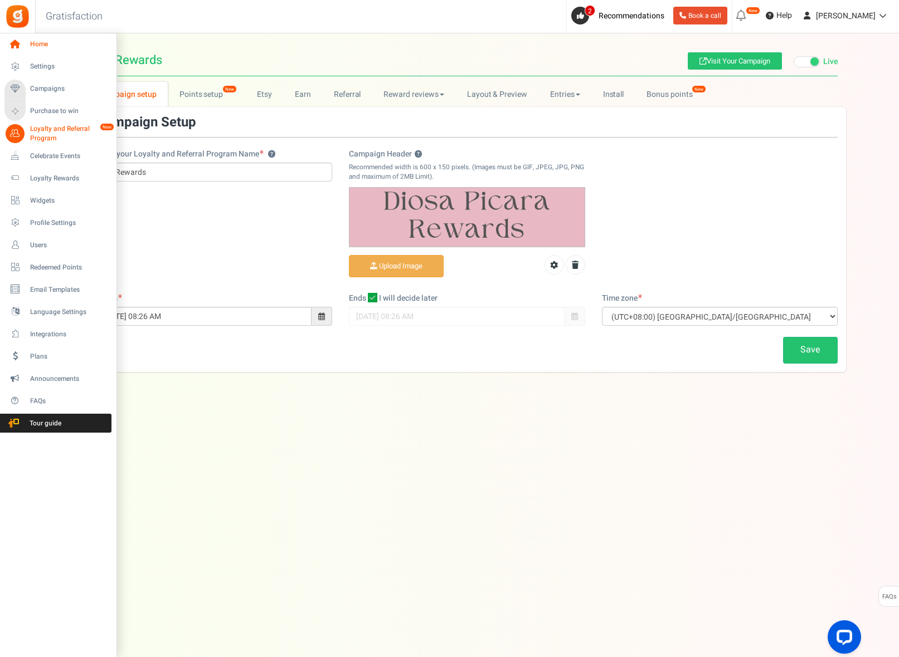
click at [26, 43] on link "Home" at bounding box center [57, 44] width 107 height 19
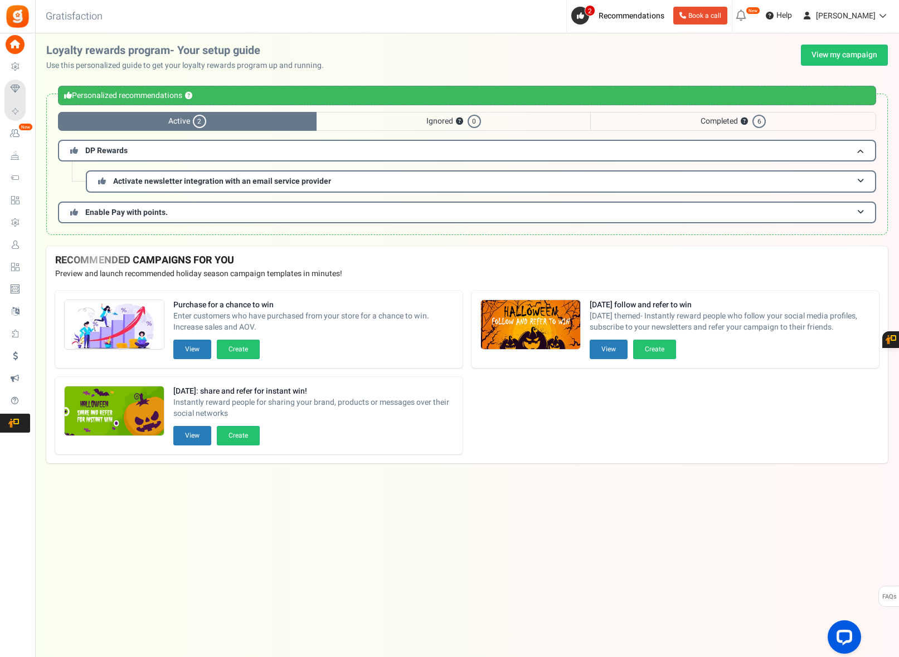
click at [638, 120] on span "Completed ? 6" at bounding box center [733, 121] width 286 height 19
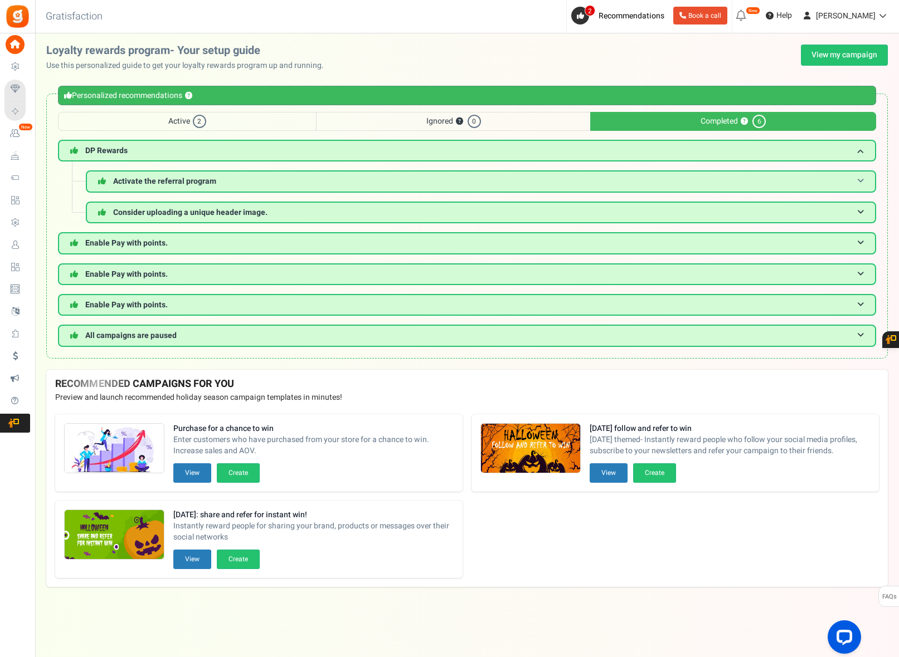
click at [602, 184] on h3 "Activate the referral program" at bounding box center [481, 181] width 790 height 22
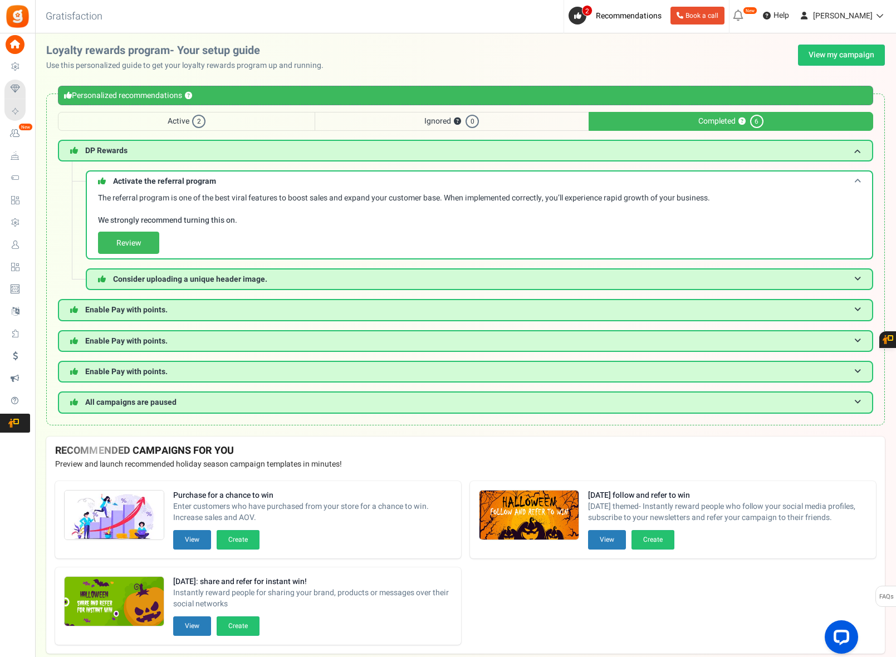
click at [602, 184] on h3 "Activate the referral program" at bounding box center [480, 180] width 788 height 21
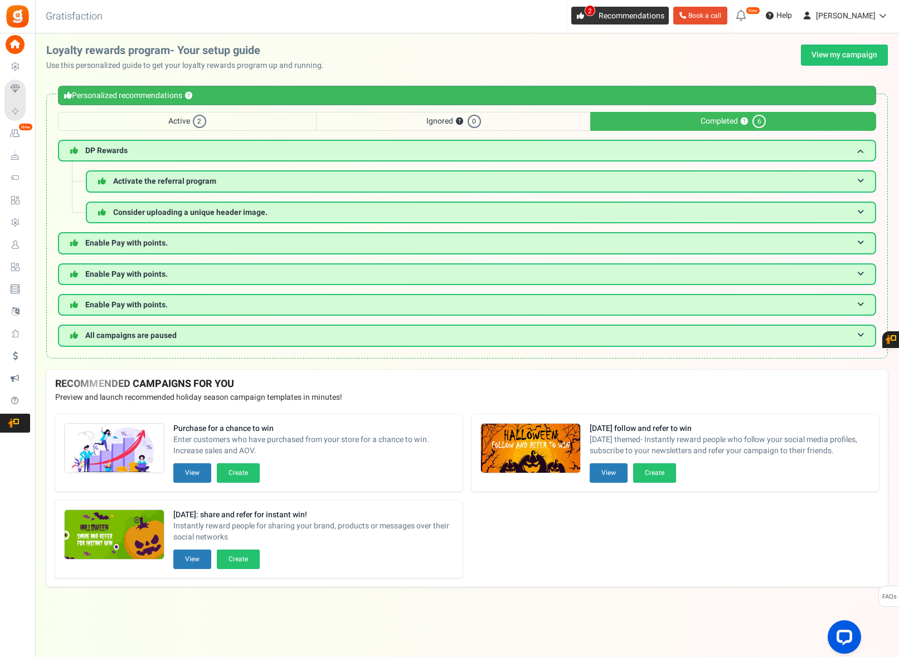
click at [589, 19] on span "2" at bounding box center [580, 16] width 18 height 18
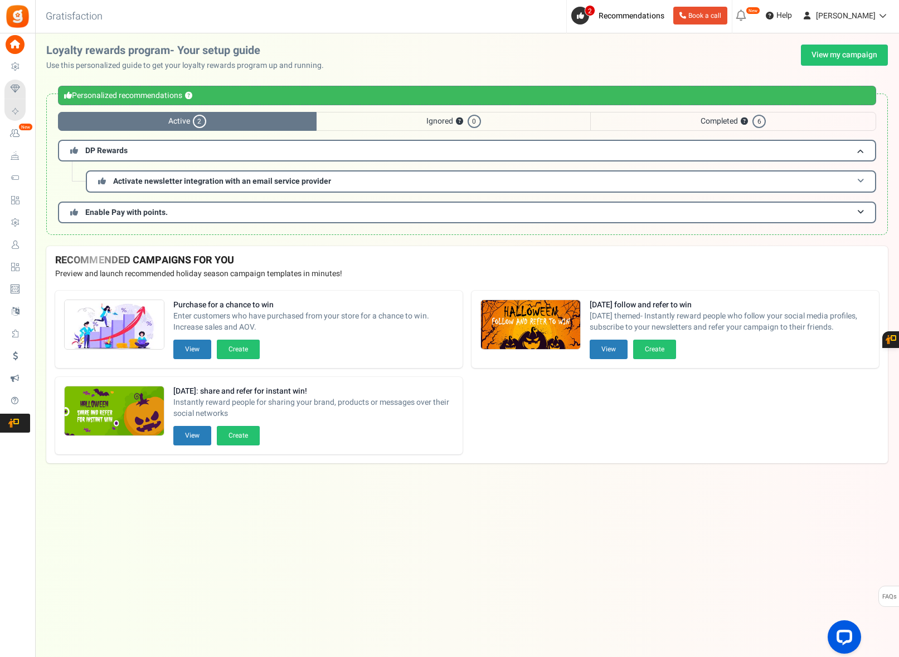
click at [534, 188] on h3 "Activate newsletter integration with an email service provider" at bounding box center [481, 181] width 790 height 22
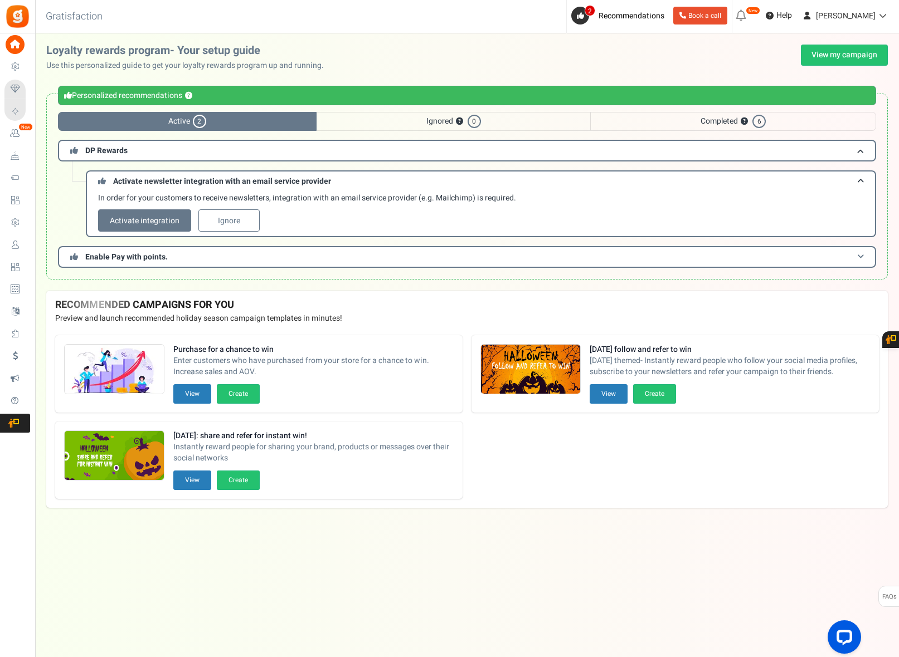
click at [191, 260] on h3 "Enable Pay with points." at bounding box center [467, 257] width 818 height 22
